Goal: Task Accomplishment & Management: Use online tool/utility

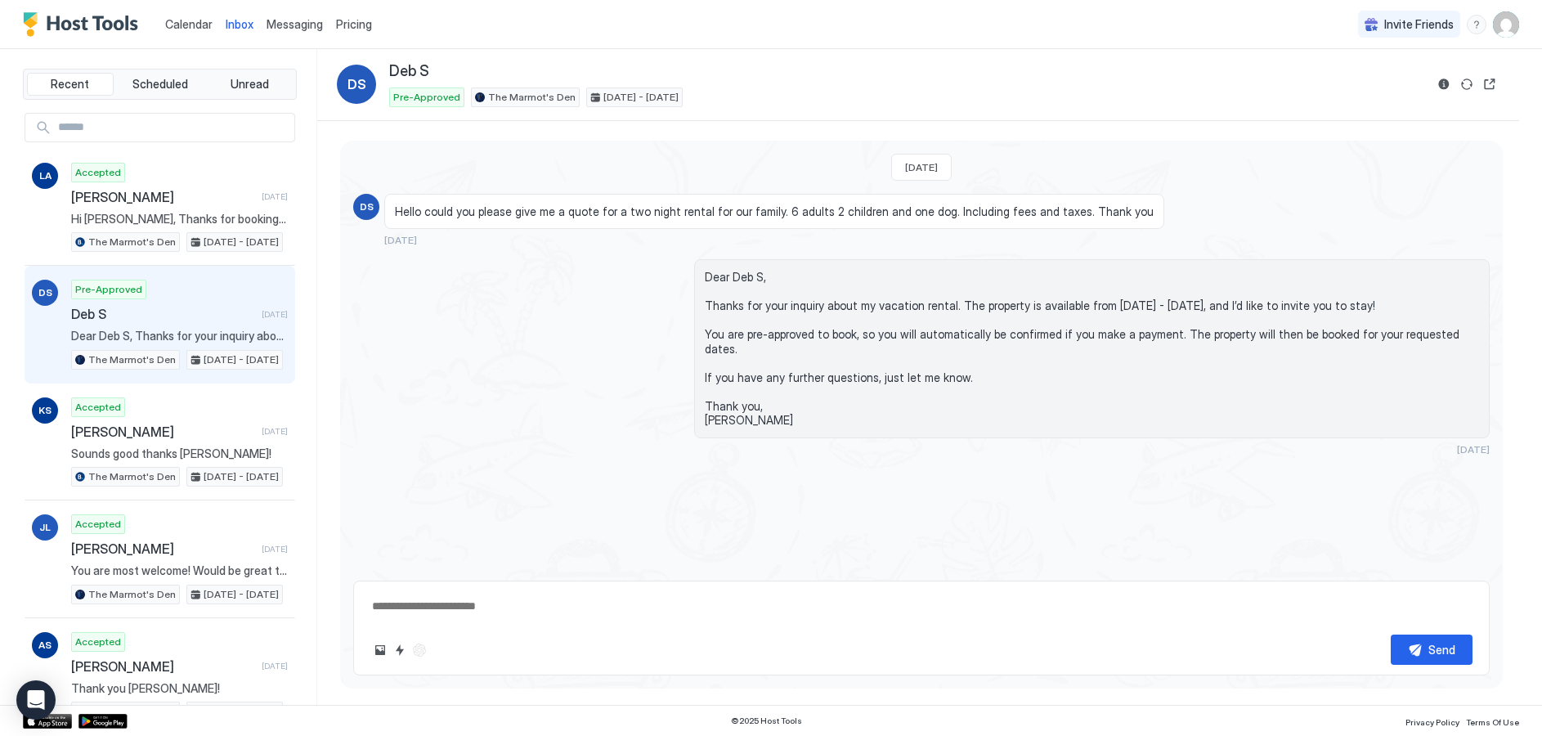
type textarea "*"
click at [186, 23] on span "Calendar" at bounding box center [188, 24] width 47 height 14
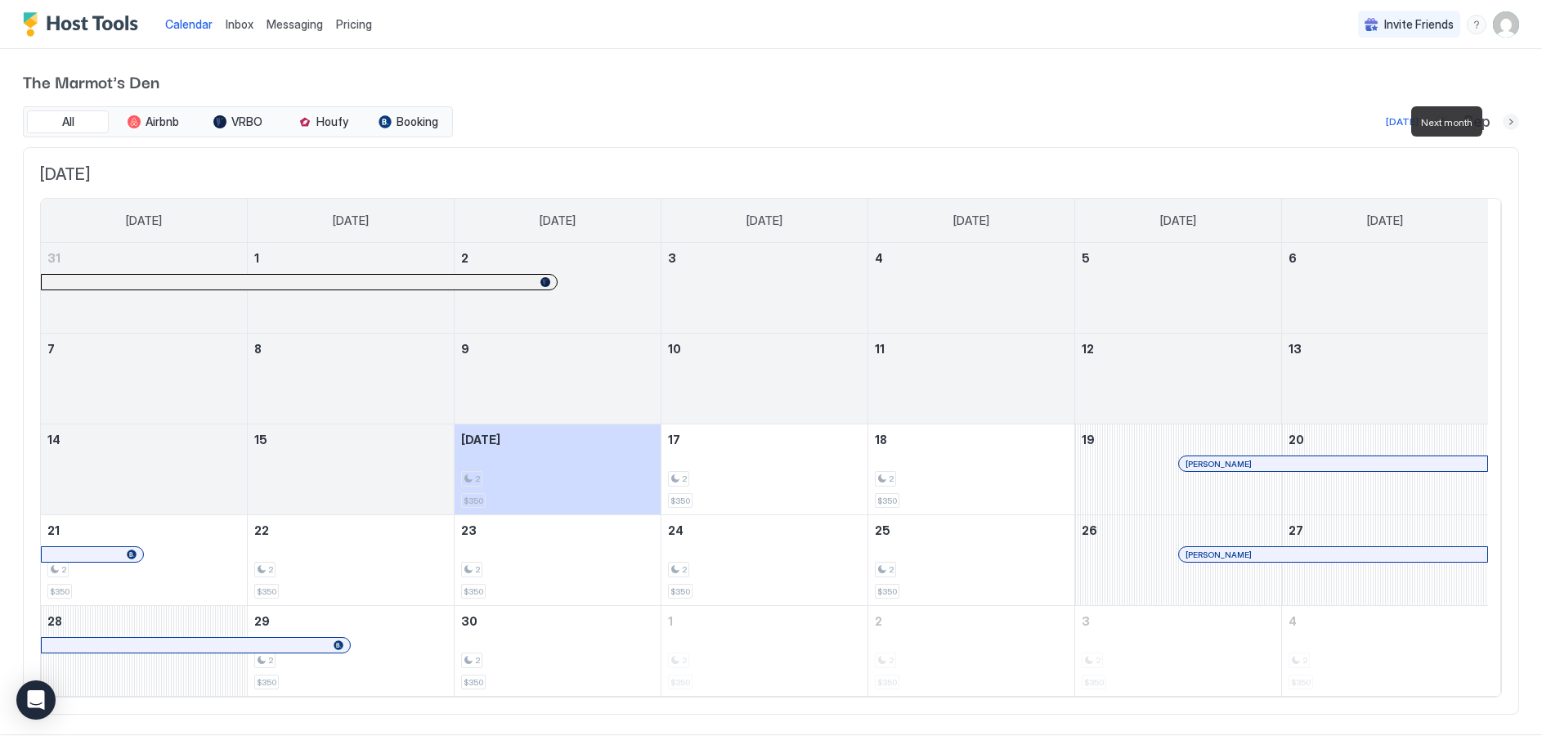
click at [1503, 123] on button "Next month" at bounding box center [1511, 122] width 16 height 16
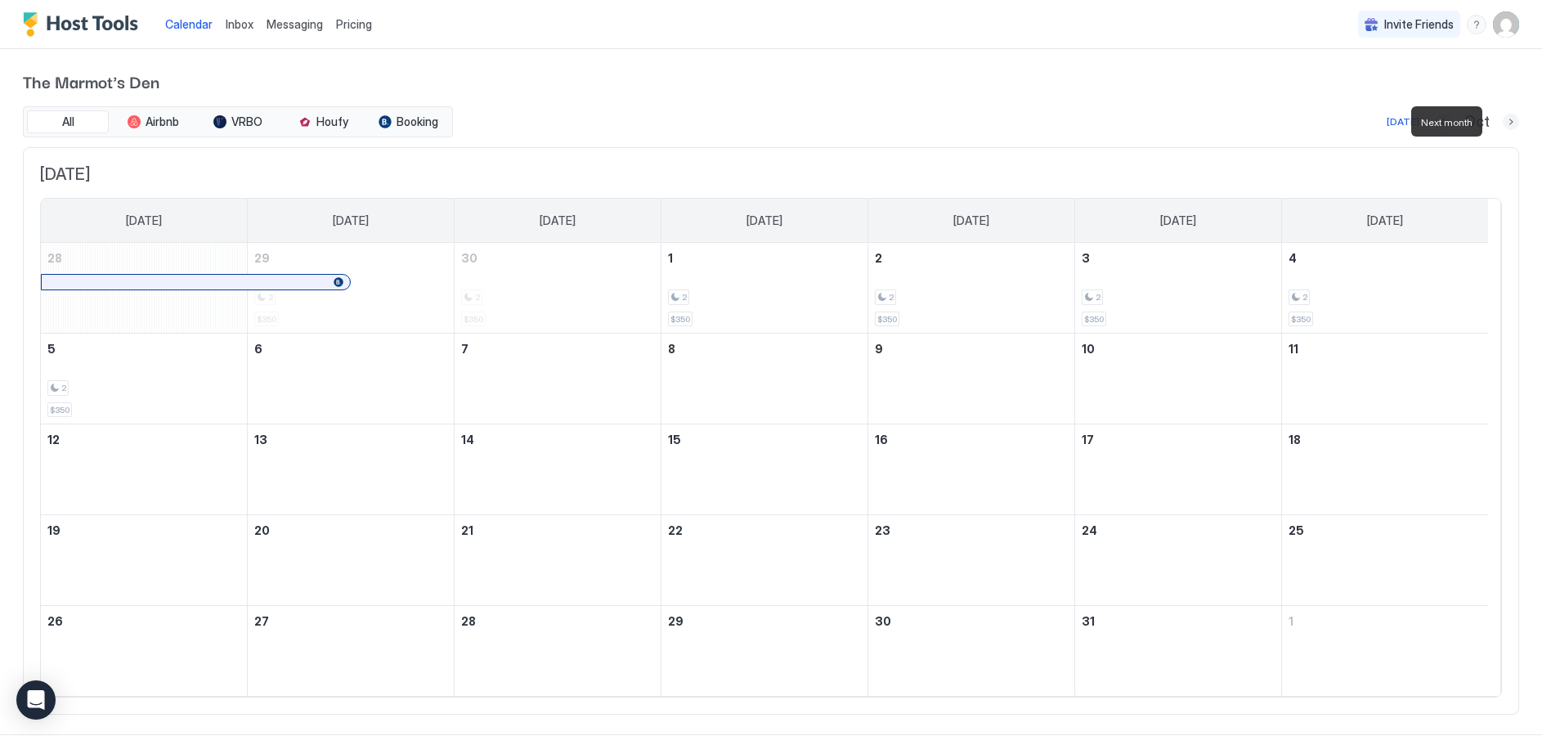
click at [1503, 123] on button "Next month" at bounding box center [1511, 122] width 16 height 16
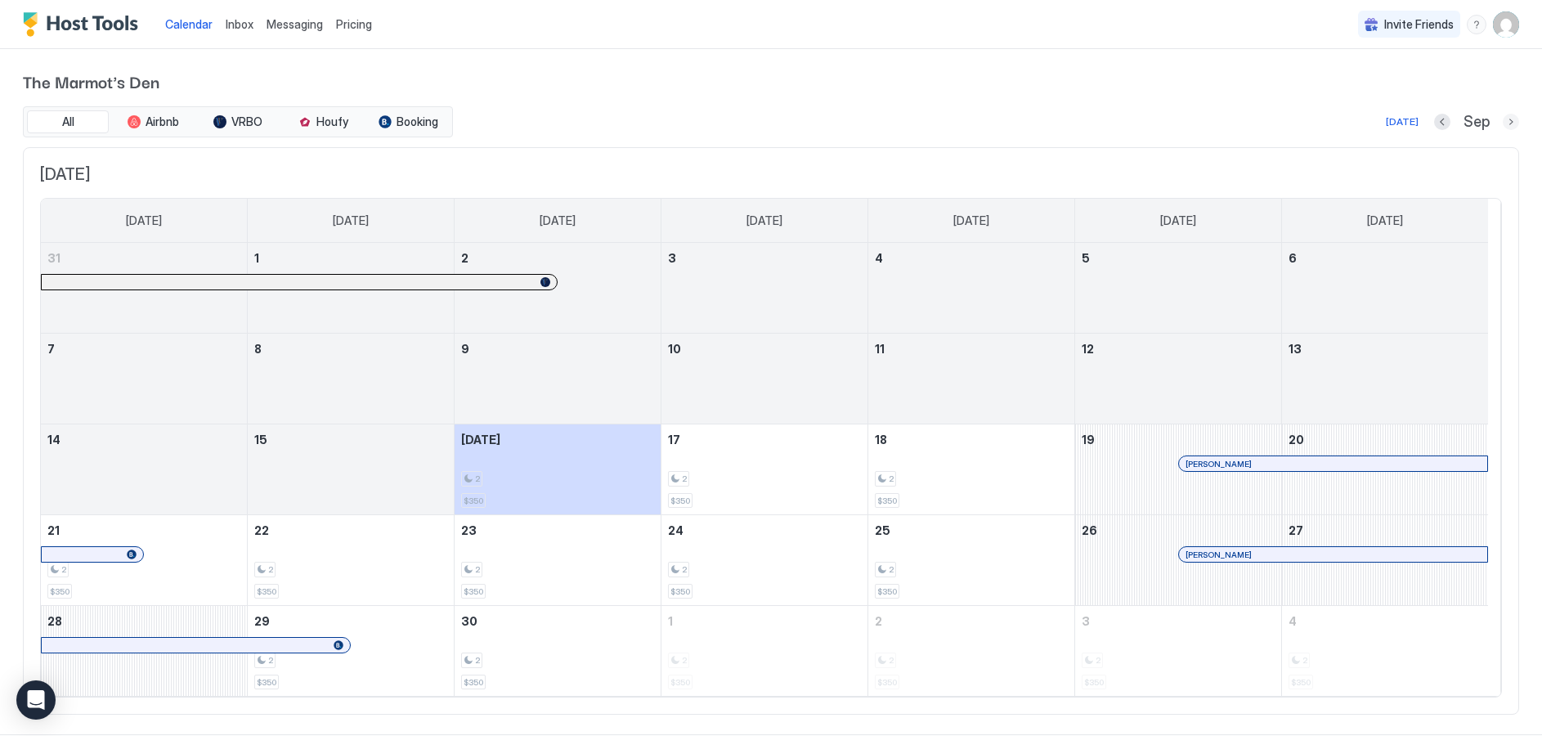
click at [1503, 122] on button "Next month" at bounding box center [1511, 122] width 16 height 16
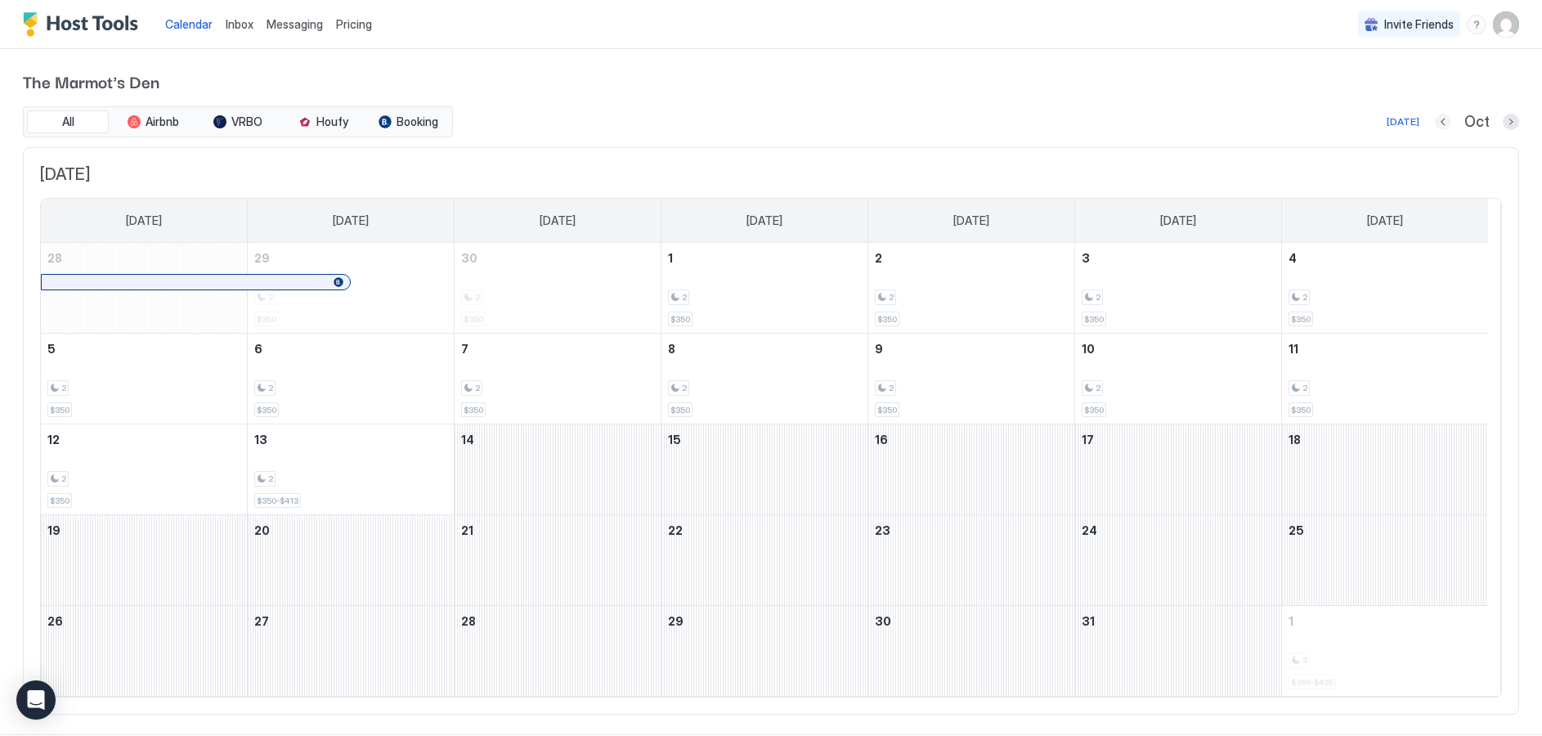
click at [1435, 118] on button "Previous month" at bounding box center [1443, 122] width 16 height 16
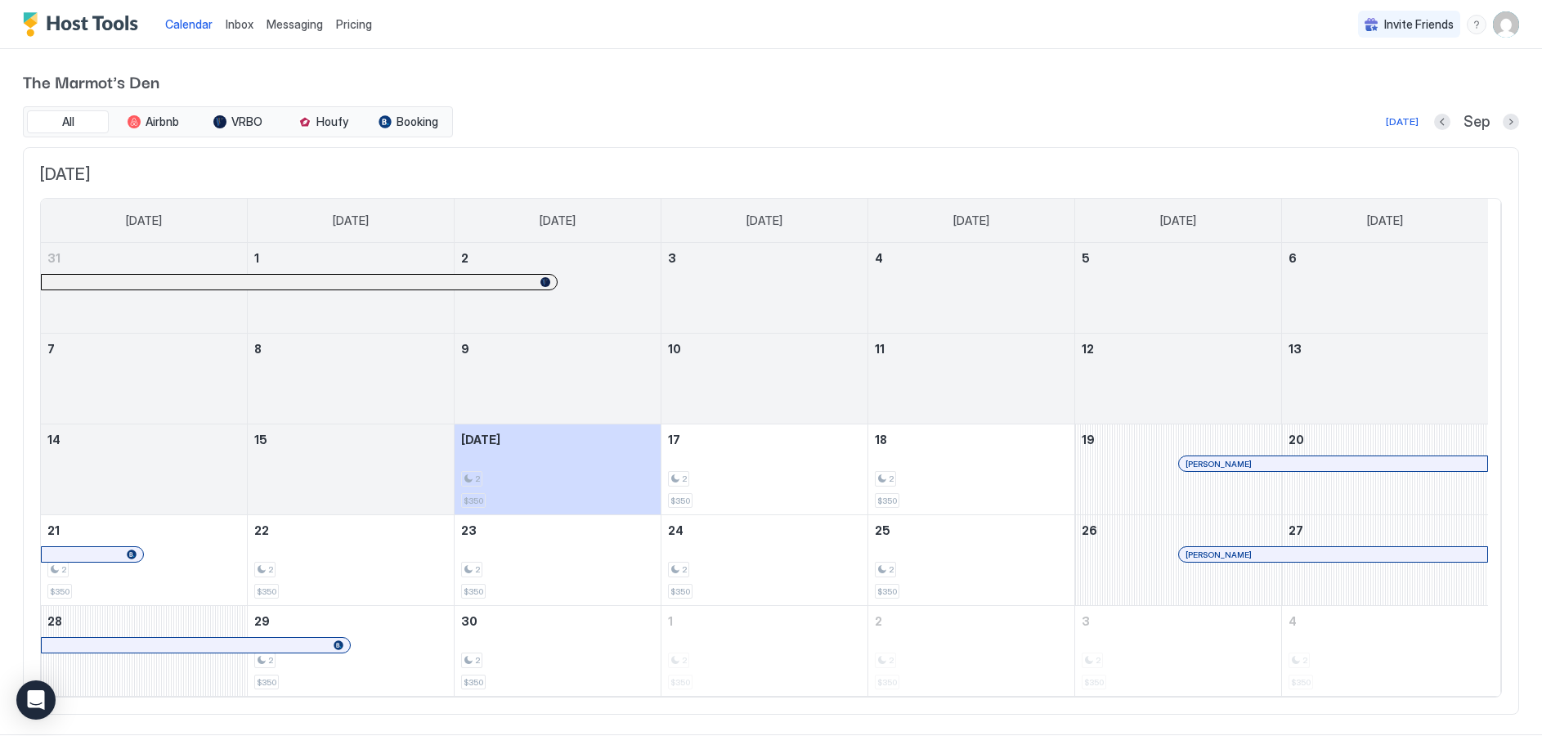
click at [253, 27] on div "Inbox" at bounding box center [239, 24] width 41 height 30
click at [241, 29] on span "Inbox" at bounding box center [240, 24] width 28 height 14
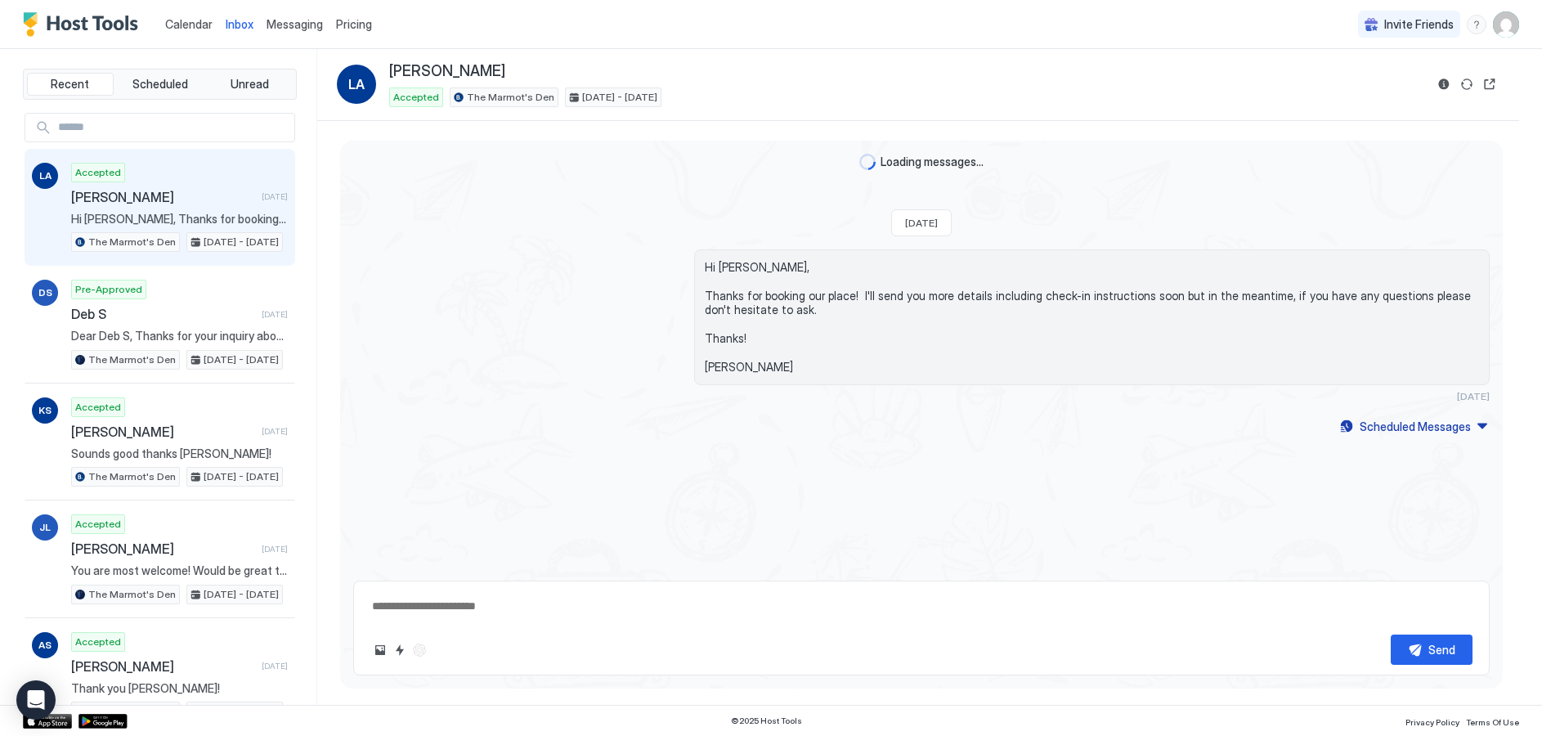
type textarea "*"
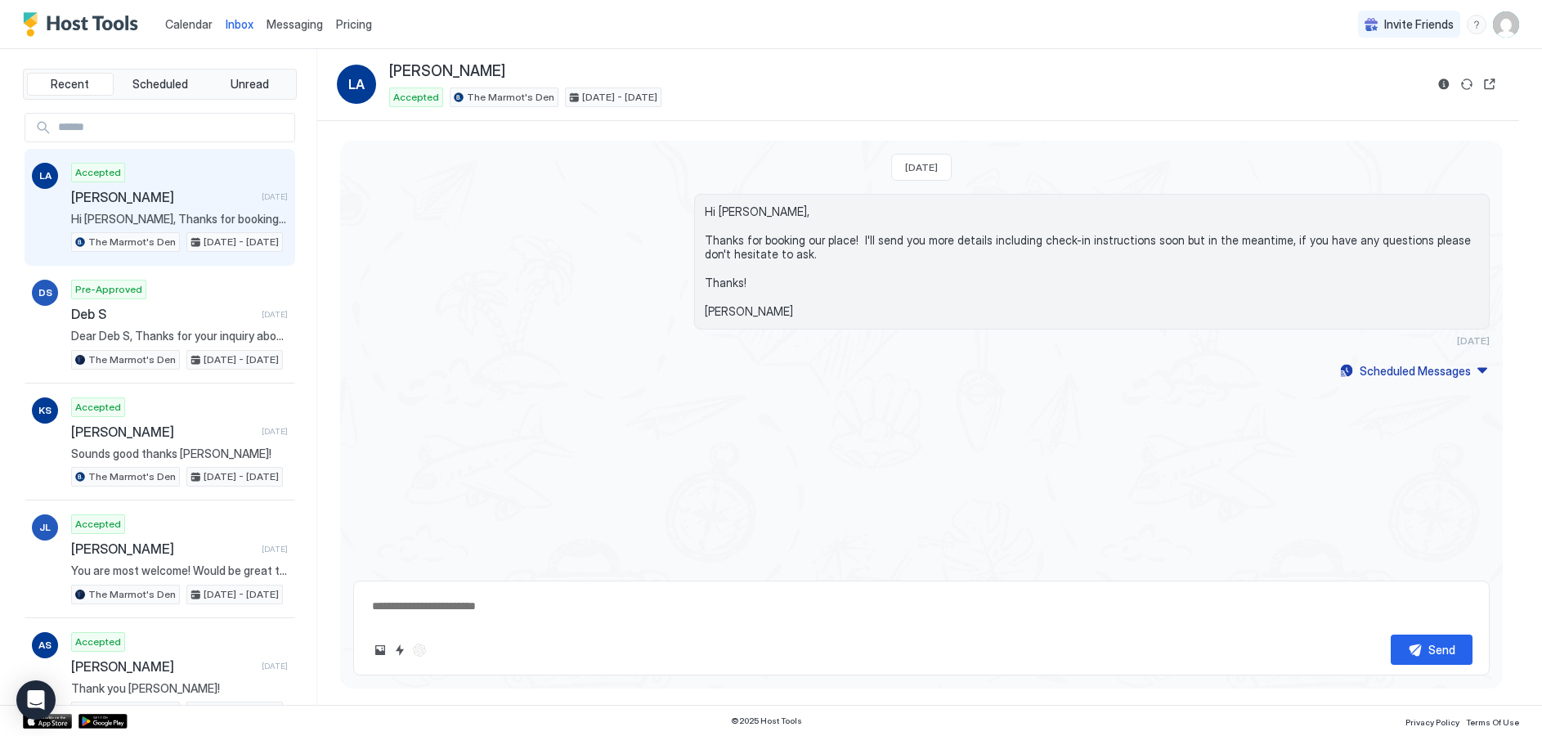
click at [179, 27] on span "Calendar" at bounding box center [188, 24] width 47 height 14
